Goal: Navigation & Orientation: Find specific page/section

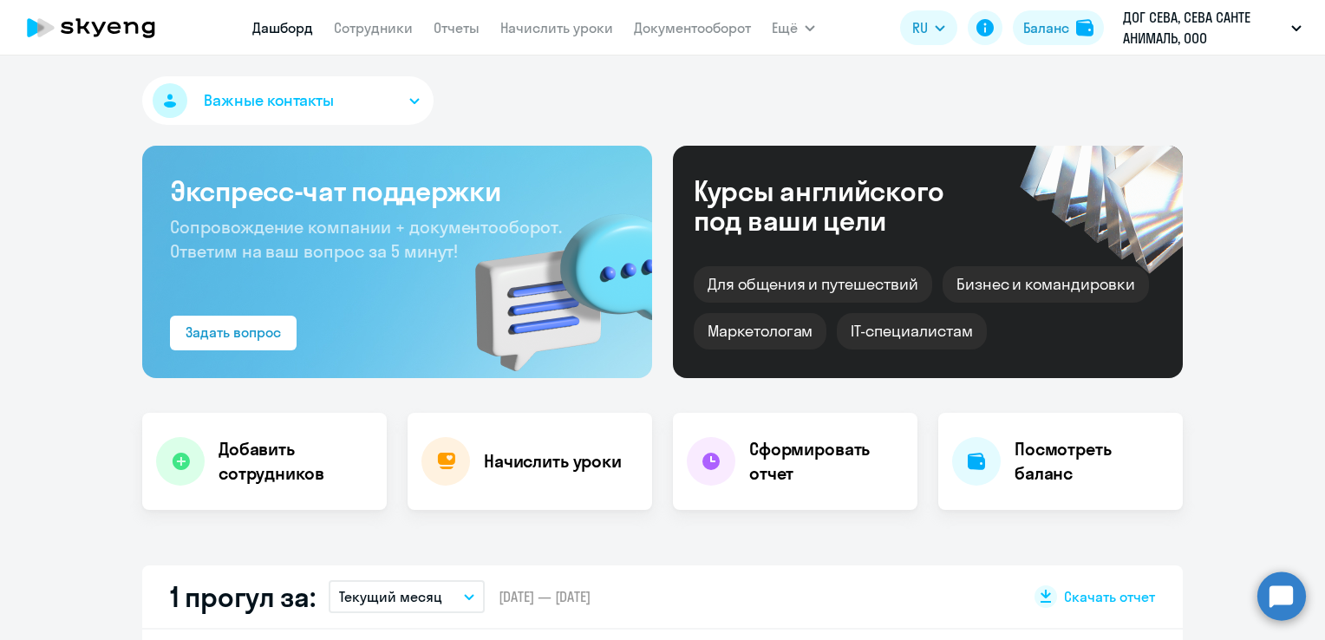
select select "30"
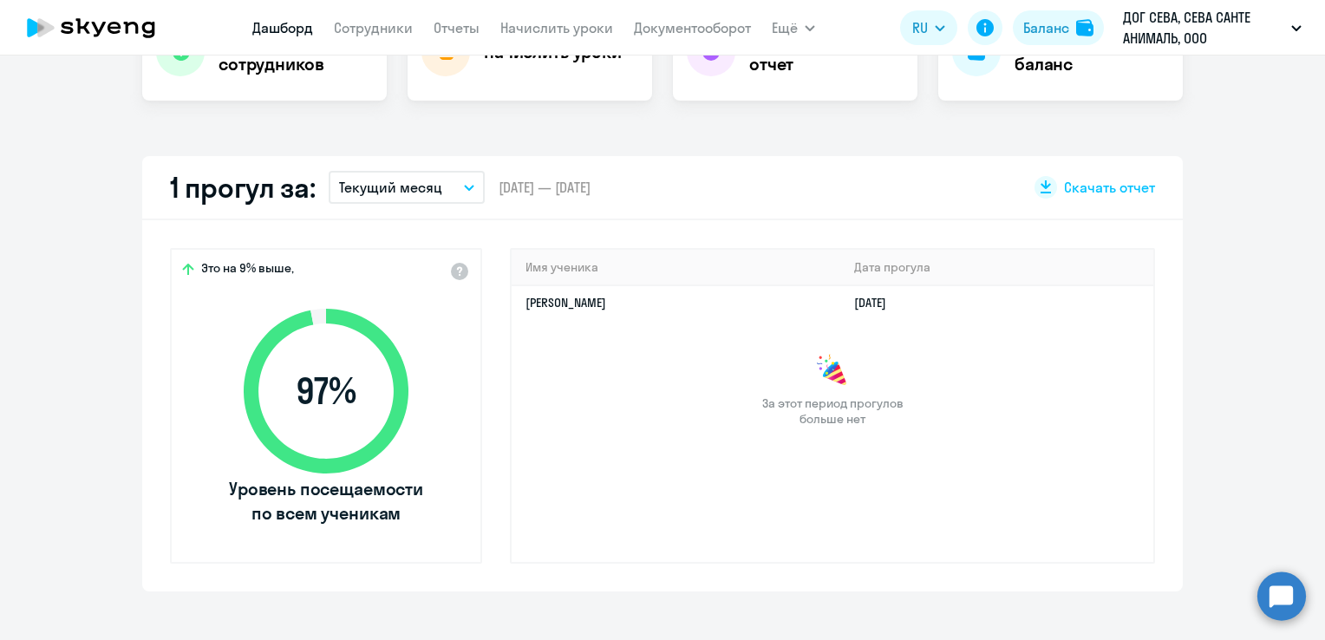
click at [291, 26] on link "Дашборд" at bounding box center [282, 27] width 61 height 17
click at [563, 36] on link "Начислить уроки" at bounding box center [556, 27] width 113 height 17
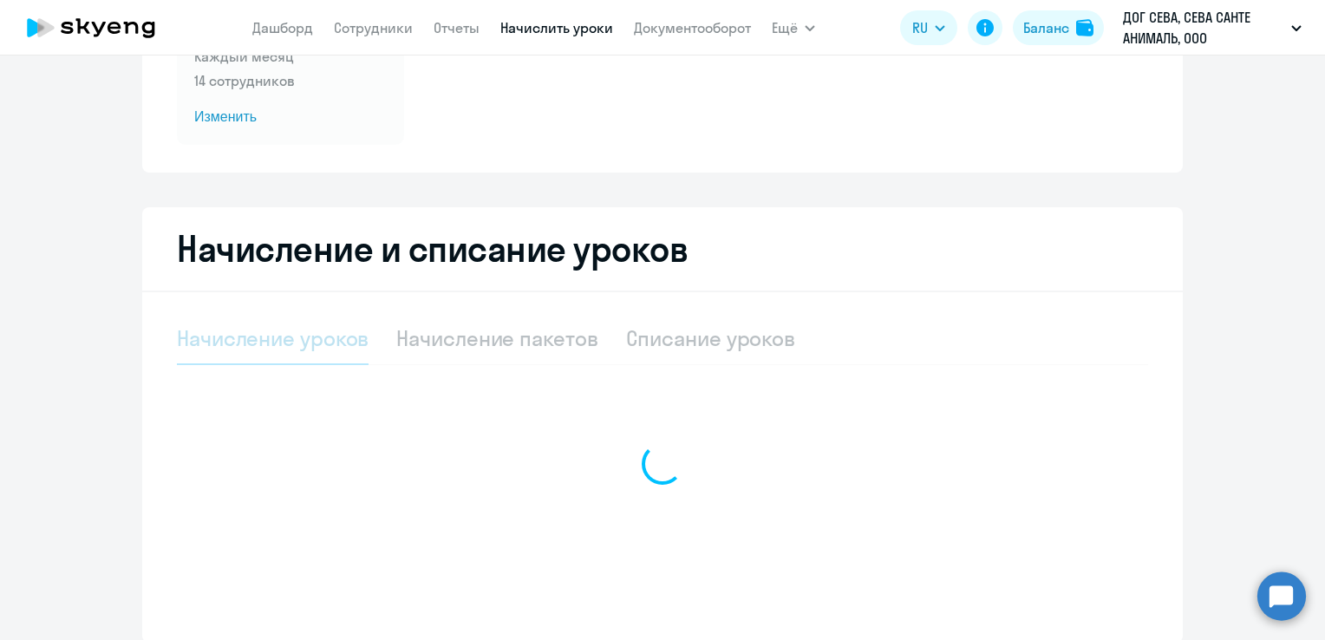
select select "10"
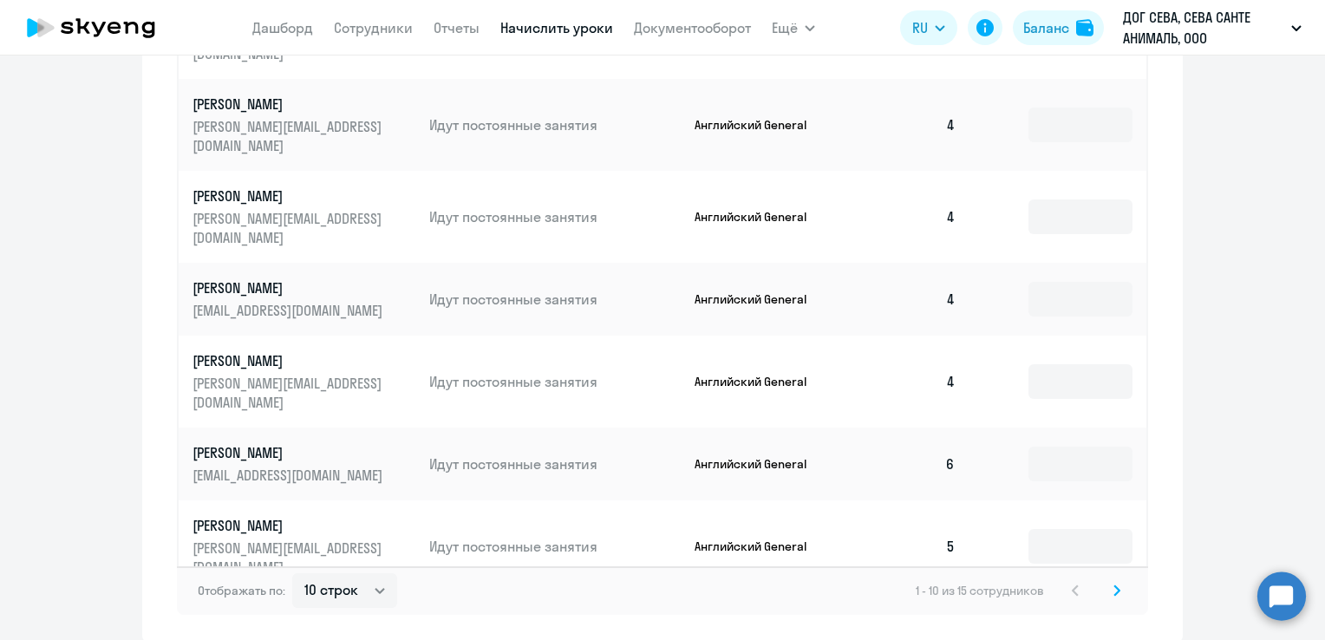
scroll to position [1082, 0]
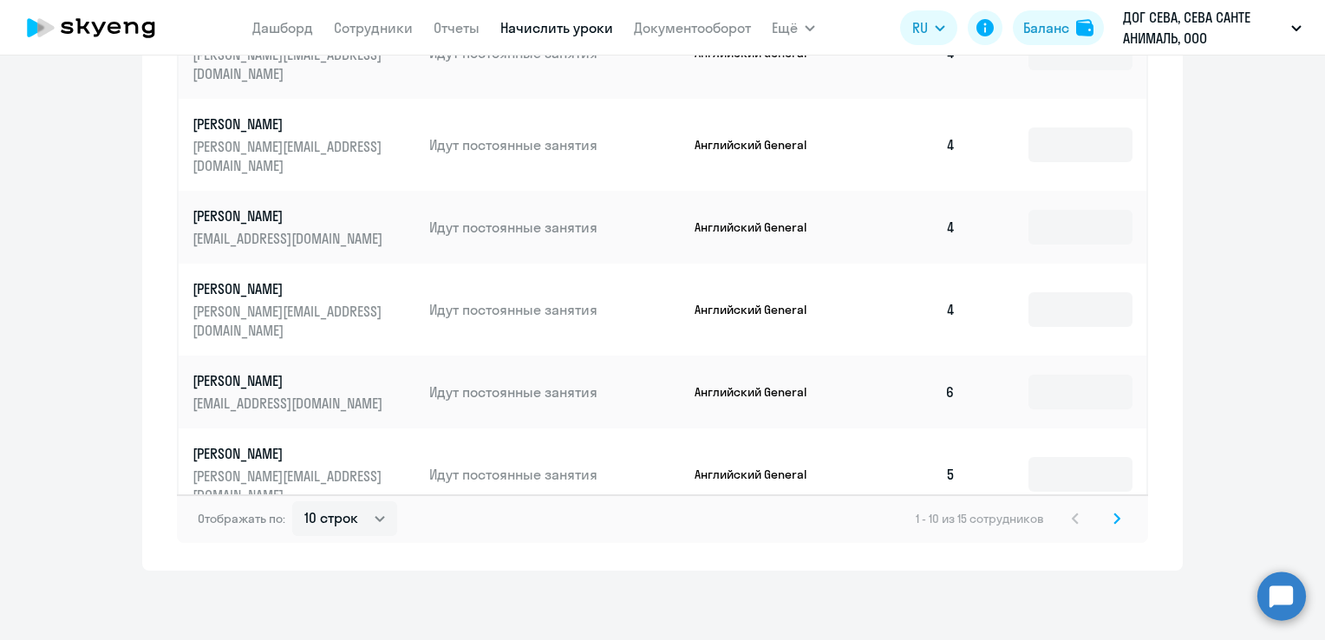
click at [1114, 519] on icon at bounding box center [1116, 518] width 5 height 10
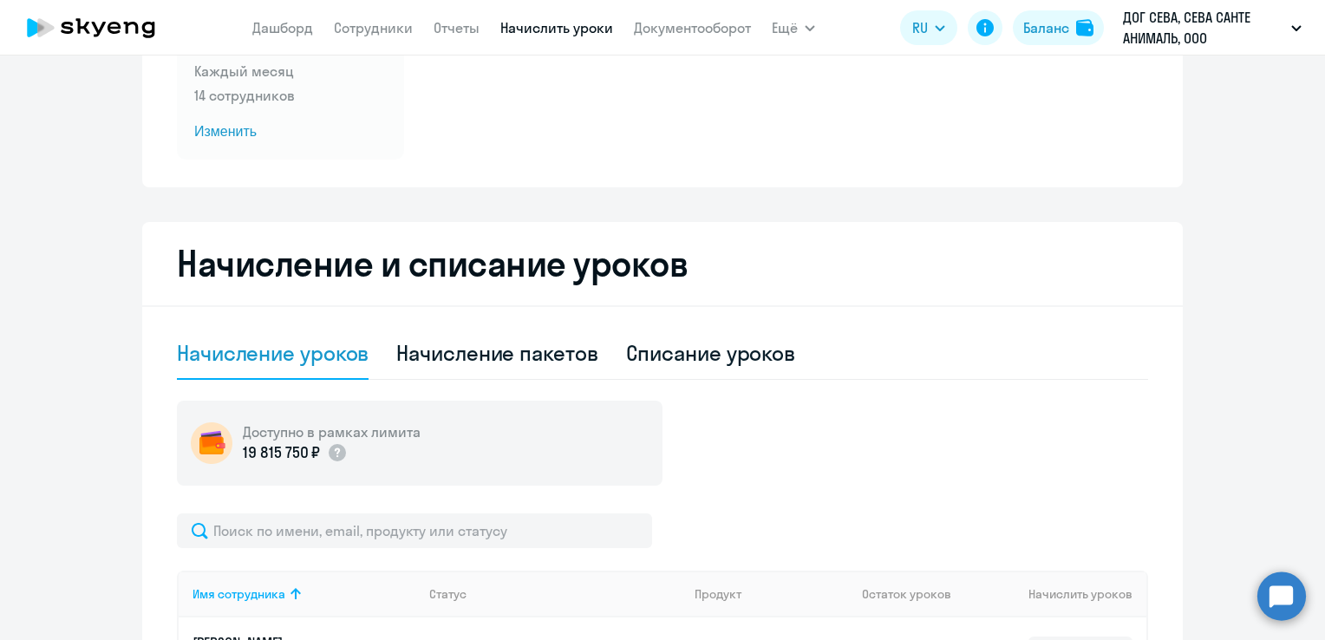
scroll to position [0, 0]
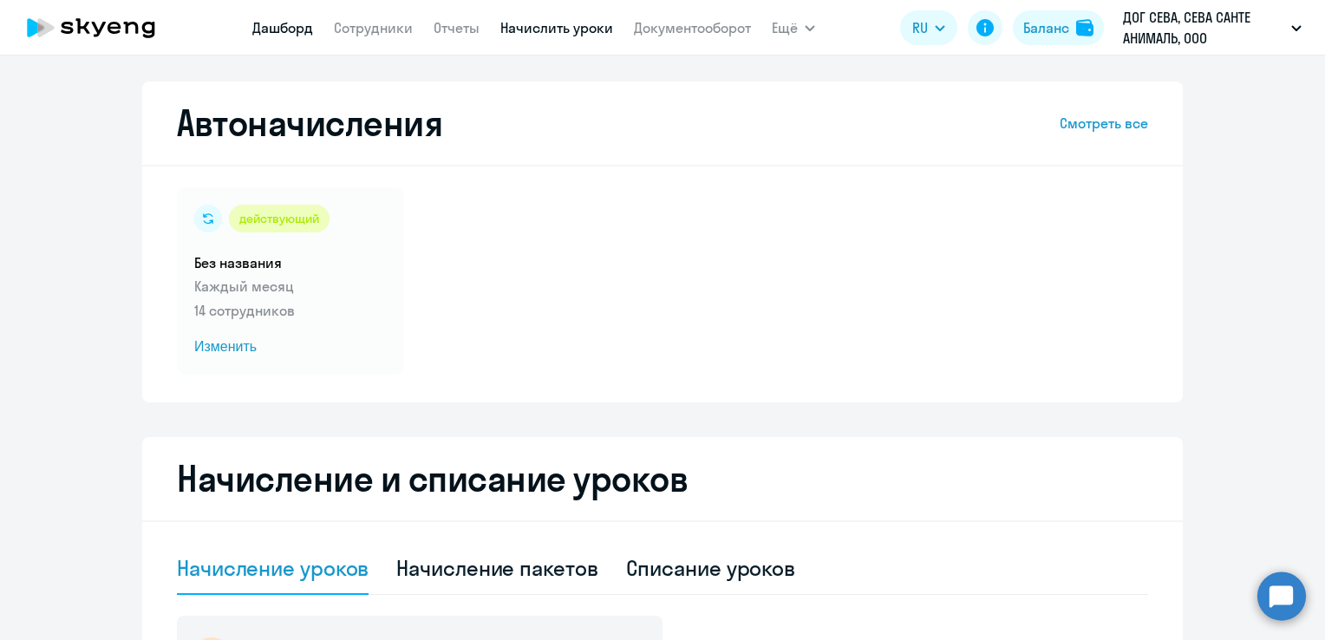
click at [283, 26] on link "Дашборд" at bounding box center [282, 27] width 61 height 17
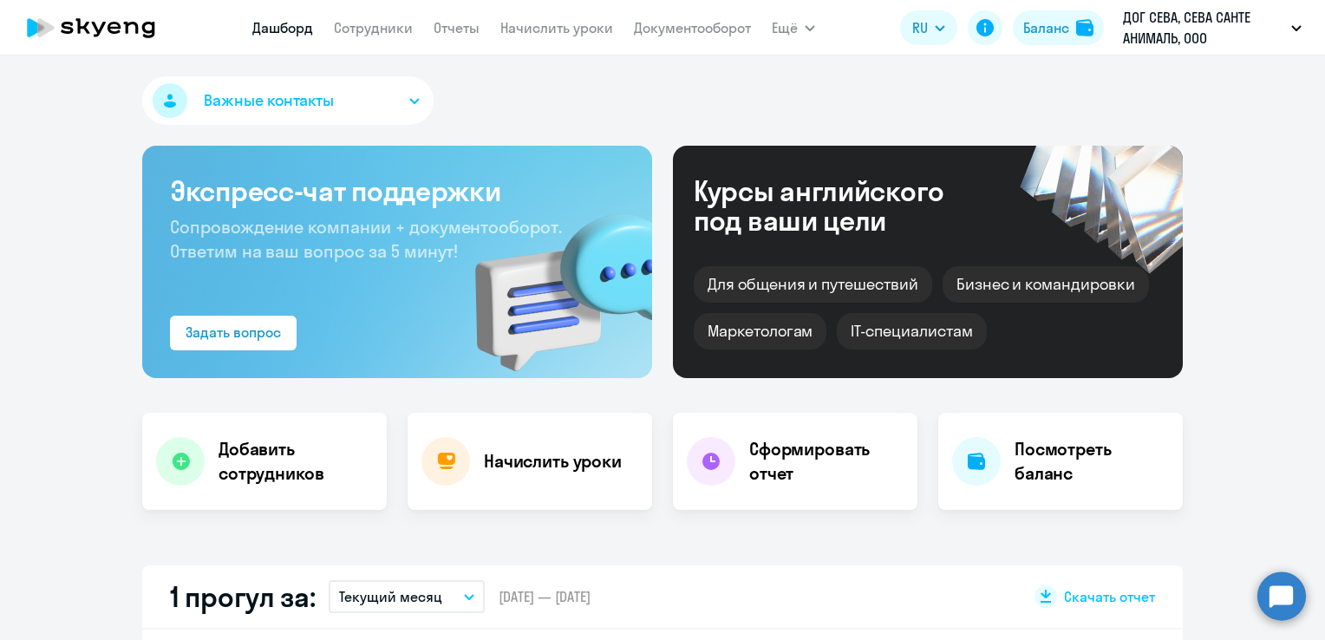
select select "30"
